Goal: Task Accomplishment & Management: Complete application form

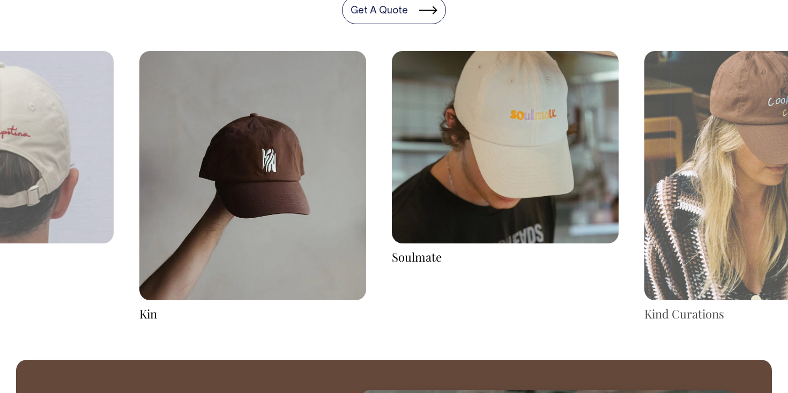
scroll to position [1783, 0]
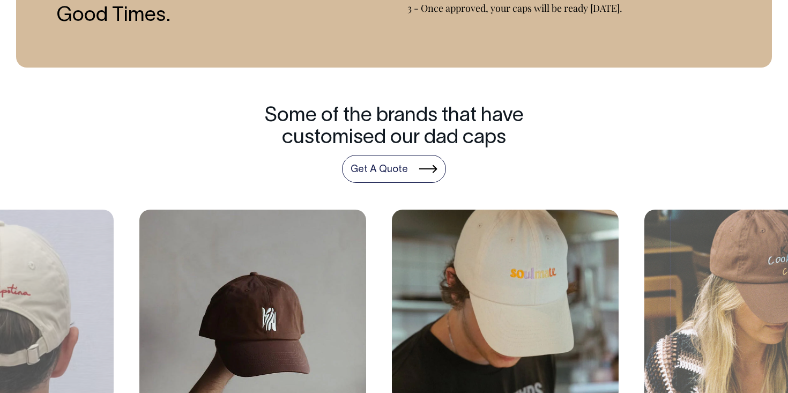
click at [713, 275] on img at bounding box center [757, 334] width 227 height 249
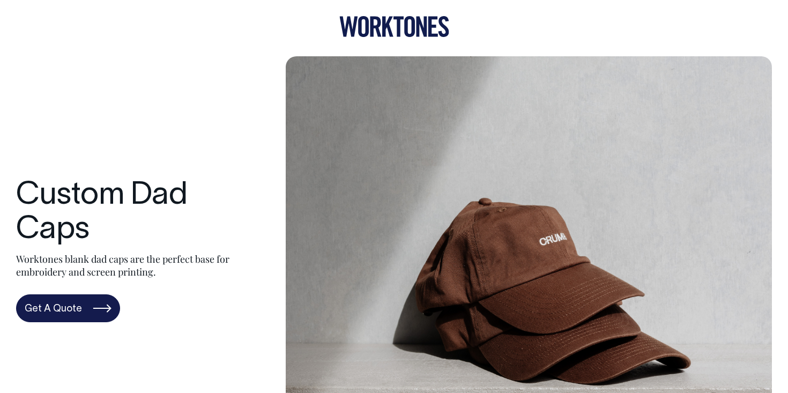
scroll to position [0, 0]
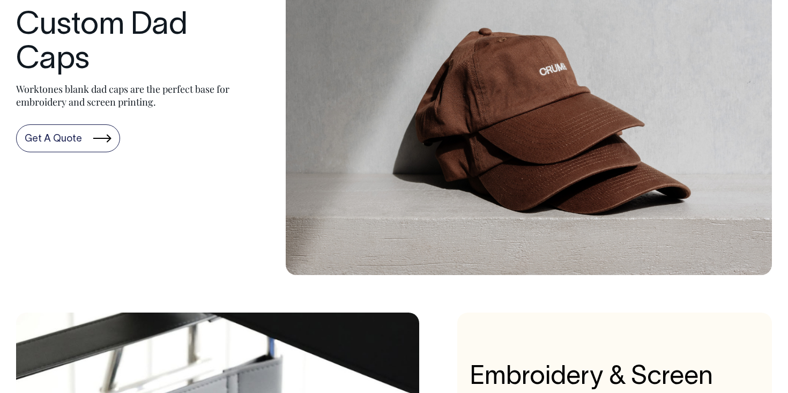
click at [76, 134] on link "Get A Quote" at bounding box center [68, 138] width 104 height 28
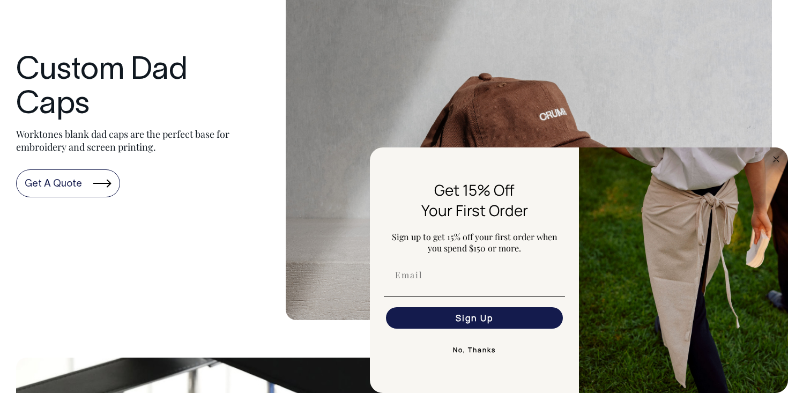
click at [99, 173] on link "Get A Quote" at bounding box center [68, 183] width 104 height 28
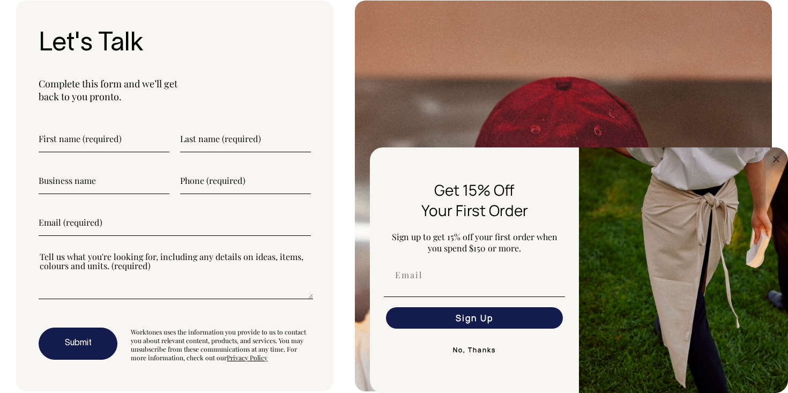
scroll to position [2851, 0]
click at [770, 157] on circle "Close dialog" at bounding box center [776, 159] width 12 height 12
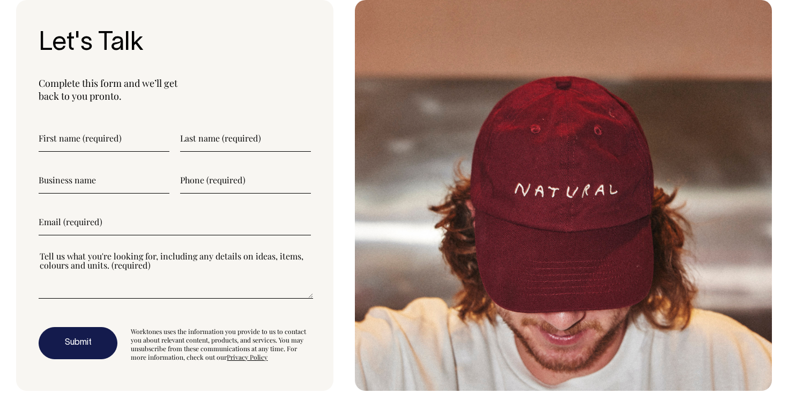
click at [112, 142] on input"] "text" at bounding box center [104, 138] width 131 height 27
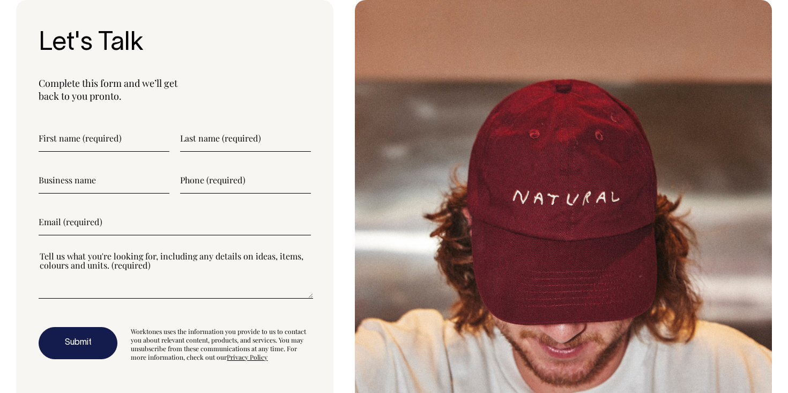
click at [242, 135] on input"] "text" at bounding box center [245, 138] width 131 height 27
click at [98, 152] on form "Submit Worktones uses the information you provide to us to contact you about re…" at bounding box center [175, 243] width 272 height 236
click at [100, 139] on input"] "text" at bounding box center [104, 138] width 131 height 27
type input"] "Tegan"
click at [210, 144] on input"] "text" at bounding box center [245, 138] width 131 height 27
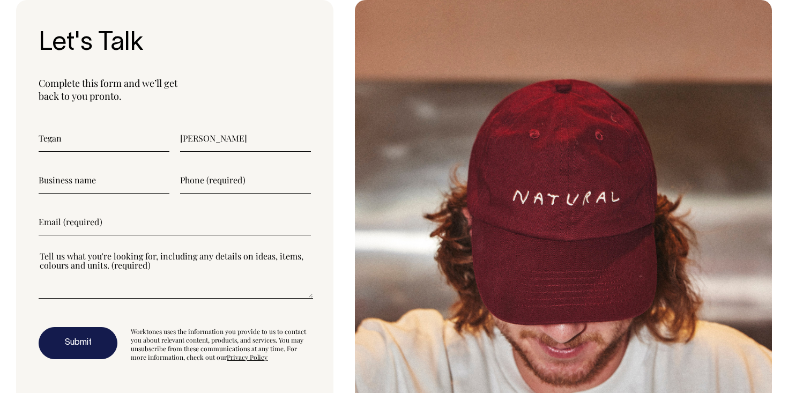
type input"] "[PERSON_NAME]"
click at [125, 176] on input"] "text" at bounding box center [104, 180] width 131 height 27
click at [125, 175] on input"] "text" at bounding box center [104, 180] width 131 height 27
click at [218, 183] on input"] "text" at bounding box center [245, 180] width 131 height 27
click at [107, 212] on input"] "email" at bounding box center [175, 221] width 272 height 27
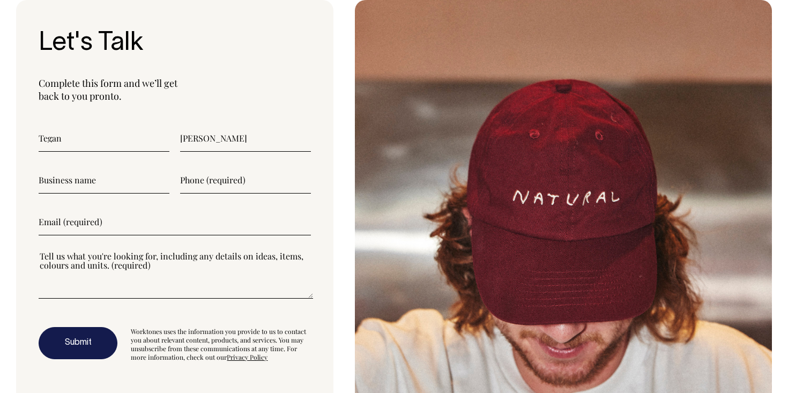
click at [124, 179] on input"] "text" at bounding box center [104, 180] width 131 height 27
click at [59, 216] on input"] "email" at bounding box center [175, 221] width 272 height 27
type input"] "[EMAIL_ADDRESS][DOMAIN_NAME]"
click at [141, 275] on textarea"] at bounding box center [176, 274] width 274 height 48
click at [238, 185] on input"] "text" at bounding box center [245, 180] width 131 height 27
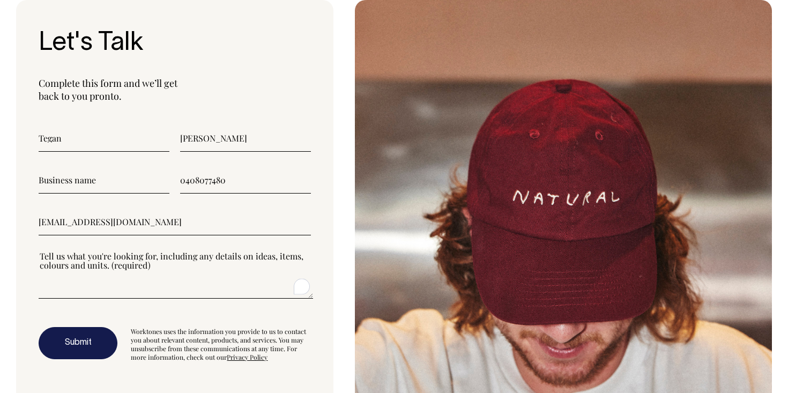
type input"] "0408077480"
click at [158, 289] on textarea"] "To enrich screen reader interactions, please activate Accessibility in Grammarl…" at bounding box center [176, 274] width 274 height 48
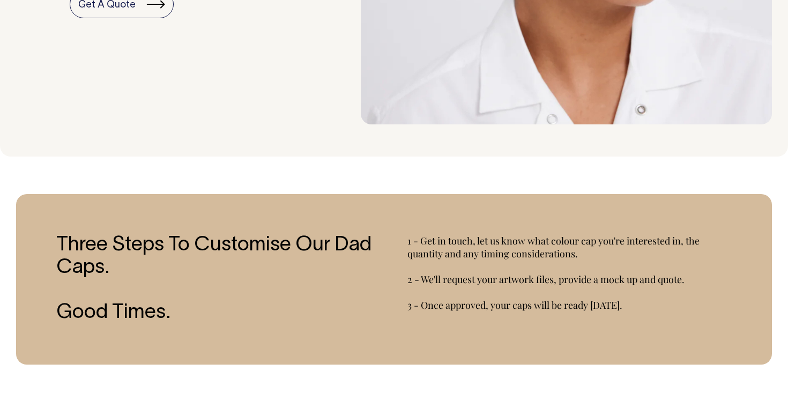
scroll to position [1329, 0]
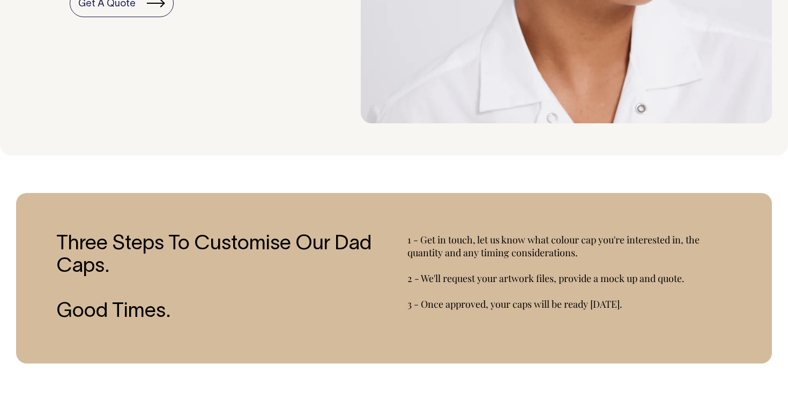
type textarea"] "Hello, Looking"
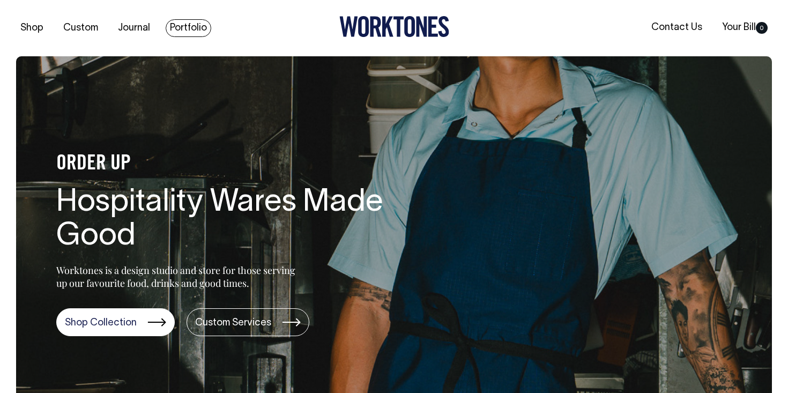
click at [180, 32] on link "Portfolio" at bounding box center [189, 28] width 46 height 18
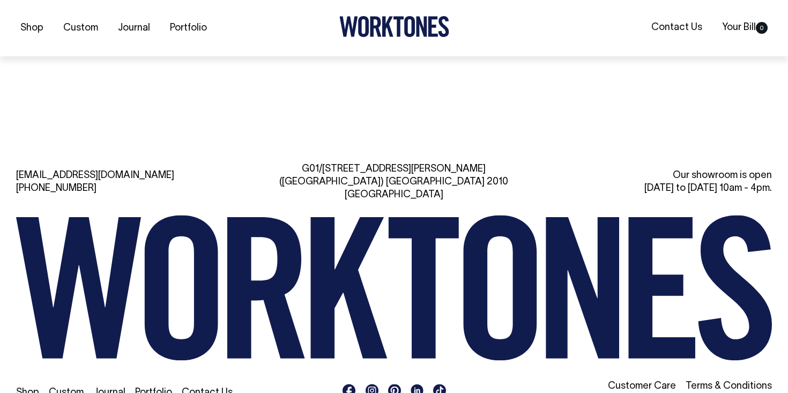
scroll to position [1537, 0]
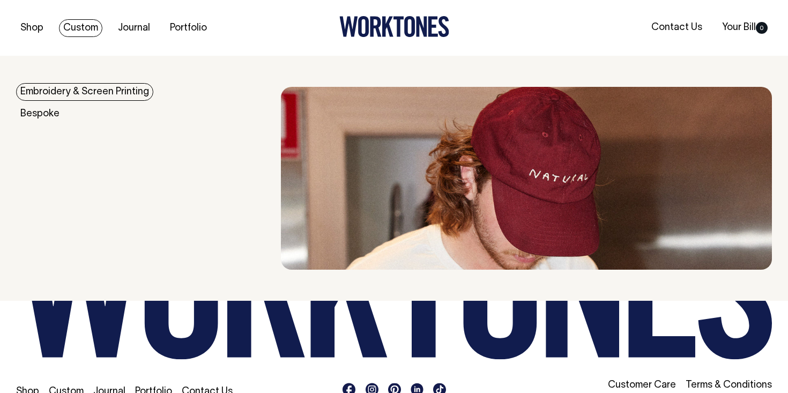
click at [74, 96] on link "Embroidery & Screen Printing" at bounding box center [84, 92] width 137 height 18
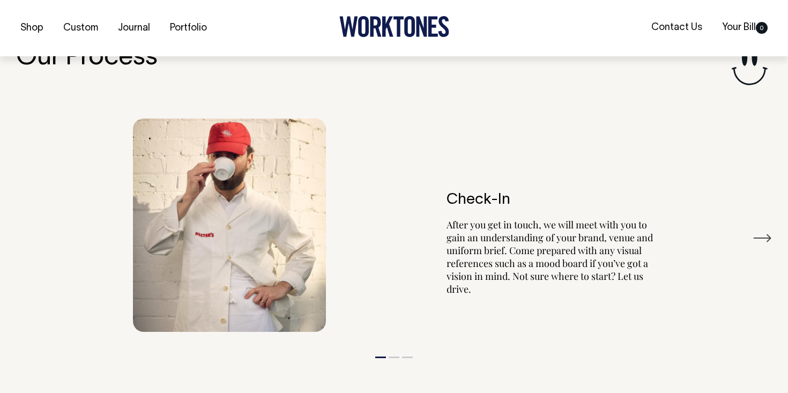
scroll to position [1166, 0]
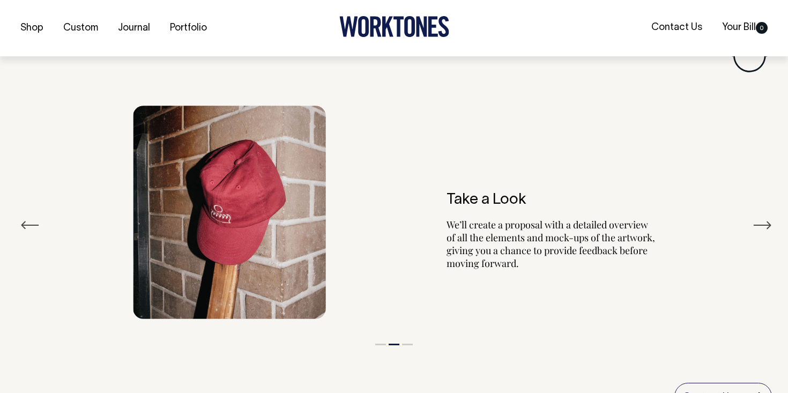
click at [762, 225] on button "Next" at bounding box center [761, 225] width 19 height 16
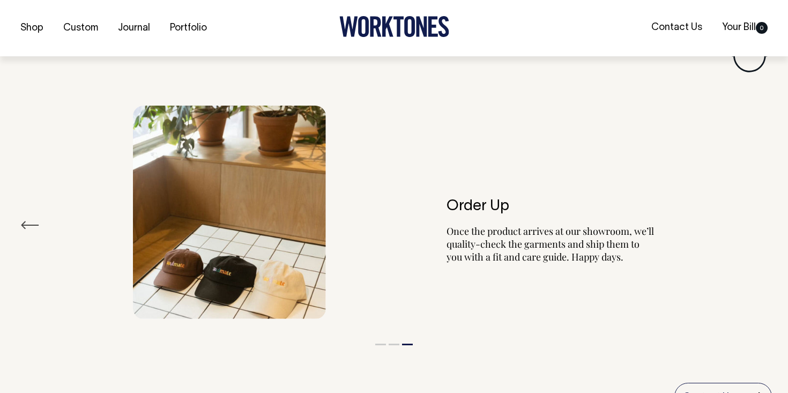
click at [762, 225] on div "Order Up Once the product arrives at our showroom, we’ll quality-check the garm…" at bounding box center [394, 211] width 756 height 245
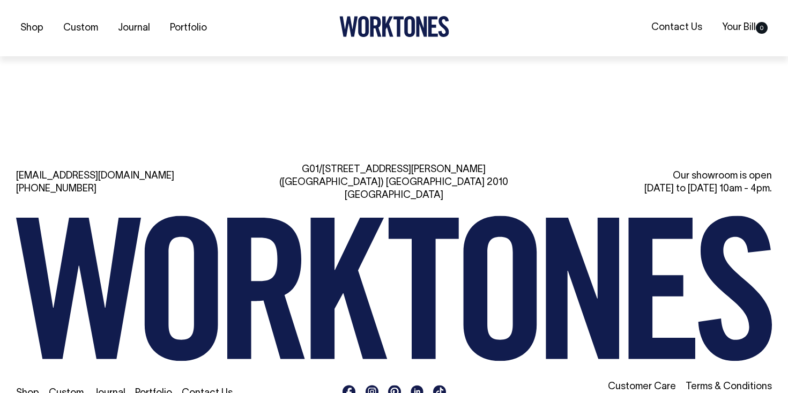
scroll to position [3724, 0]
